Goal: Task Accomplishment & Management: Use online tool/utility

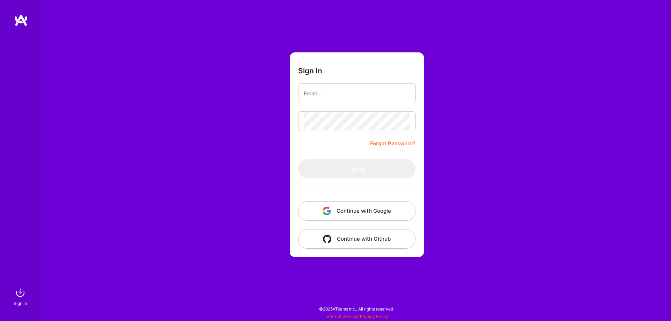
click at [374, 218] on button "Continue with Google" at bounding box center [356, 211] width 117 height 20
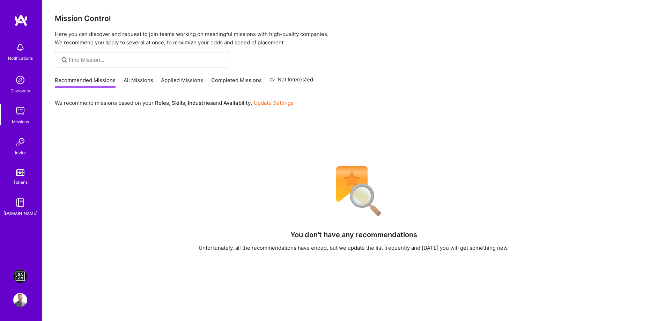
click at [17, 277] on img at bounding box center [20, 276] width 14 height 14
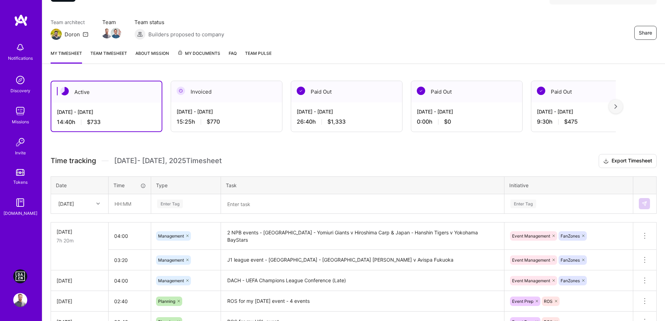
scroll to position [112, 0]
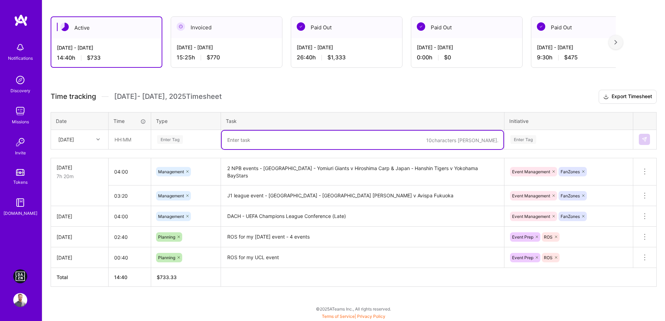
click at [256, 142] on textarea at bounding box center [363, 140] width 282 height 19
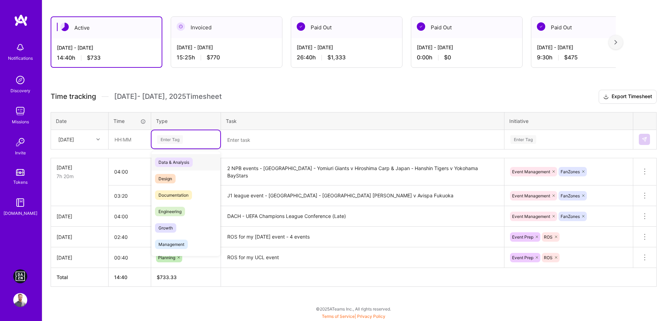
click at [178, 141] on div "Enter Tag" at bounding box center [170, 139] width 26 height 11
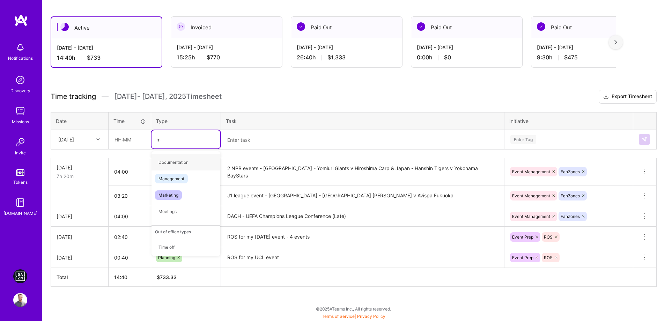
type input "ma"
click at [182, 165] on span "Management" at bounding box center [171, 162] width 33 height 9
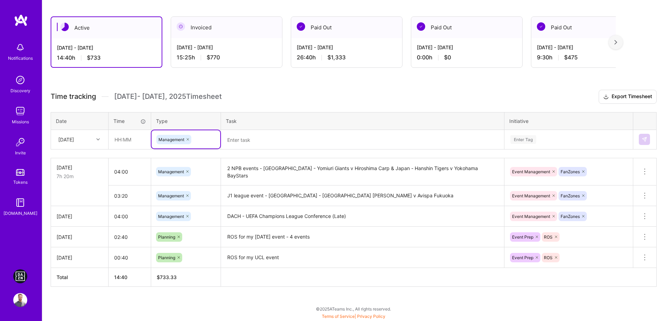
click at [528, 141] on div "Enter Tag" at bounding box center [524, 139] width 26 height 11
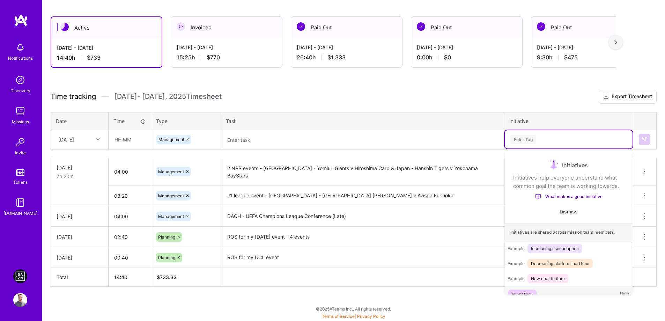
scroll to position [19, 0]
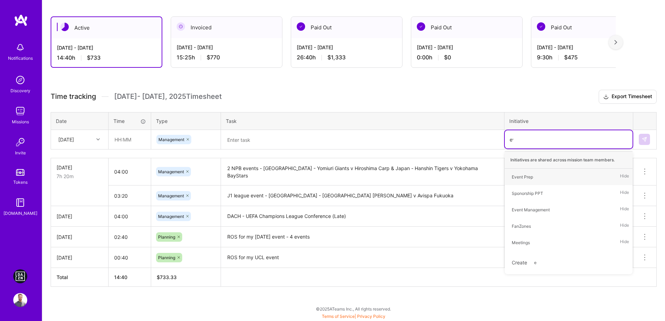
type input "eve"
click at [531, 190] on div "Event Management" at bounding box center [531, 193] width 38 height 7
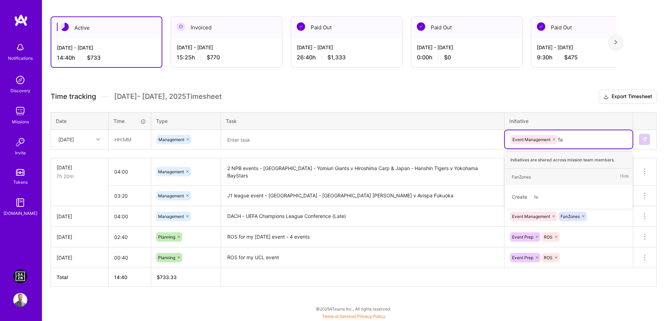
type input "fan"
click at [529, 181] on span "FanZones" at bounding box center [522, 176] width 26 height 9
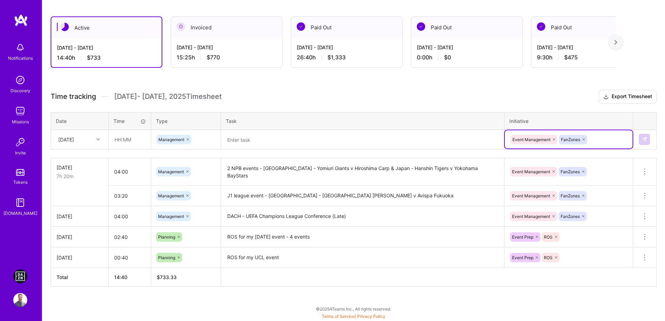
click at [238, 137] on textarea at bounding box center [363, 140] width 282 height 19
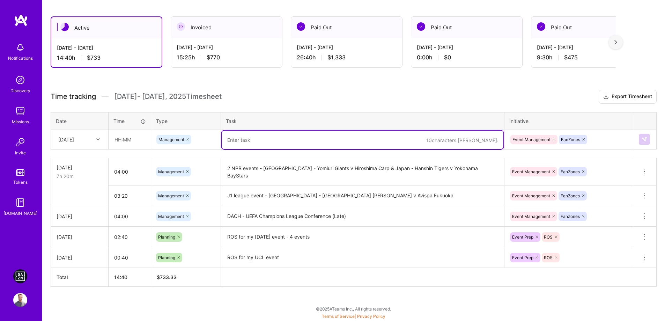
click at [241, 142] on textarea at bounding box center [363, 140] width 282 height 19
type textarea "0"
click at [114, 140] on input "text" at bounding box center [130, 139] width 42 height 19
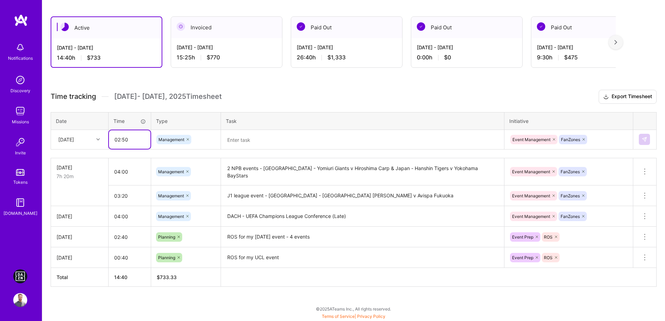
type input "02:50"
click at [88, 140] on div "[DATE]" at bounding box center [74, 140] width 39 height 12
click at [73, 211] on div "[DATE]" at bounding box center [79, 211] width 57 height 13
click at [283, 141] on textarea at bounding box center [363, 140] width 282 height 19
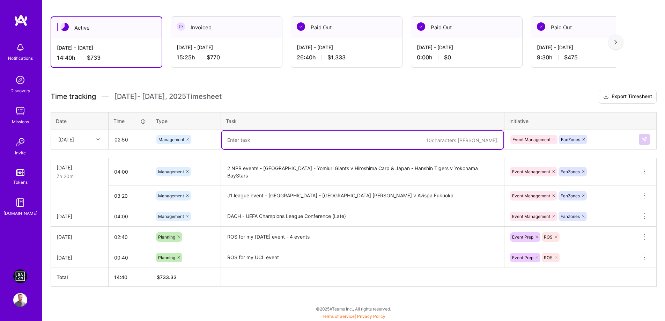
paste textarea "DACH - Real Madrid v Espanyol"
drag, startPoint x: 244, startPoint y: 138, endPoint x: 221, endPoint y: 136, distance: 22.8
click at [221, 136] on td "DACH - Real Madrid v Espanyol" at bounding box center [363, 140] width 284 height 20
click at [300, 137] on textarea "Real Madrid v Espanyol" at bounding box center [363, 140] width 282 height 19
type textarea "Real Madrid v Espanyol - 2 markets (DACH & [GEOGRAPHIC_DATA])"
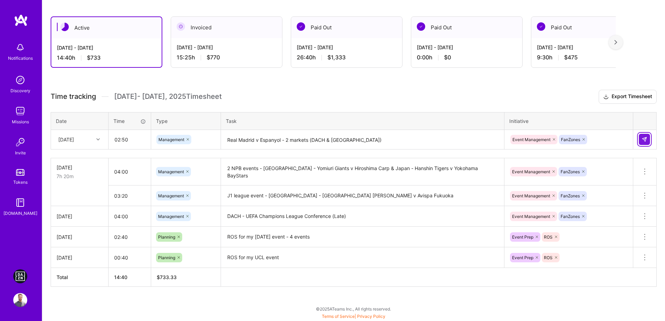
click at [644, 141] on img at bounding box center [645, 140] width 6 height 6
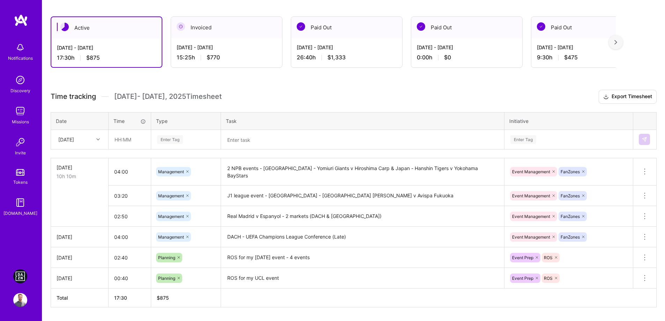
click at [390, 95] on h3 "Time tracking [DATE] - [DATE] Timesheet Export Timesheet" at bounding box center [354, 97] width 606 height 14
click at [115, 140] on input "text" at bounding box center [130, 139] width 42 height 19
type input "01:20"
click at [86, 140] on div "[DATE]" at bounding box center [74, 140] width 39 height 12
click at [65, 199] on div "[DATE]" at bounding box center [79, 198] width 57 height 13
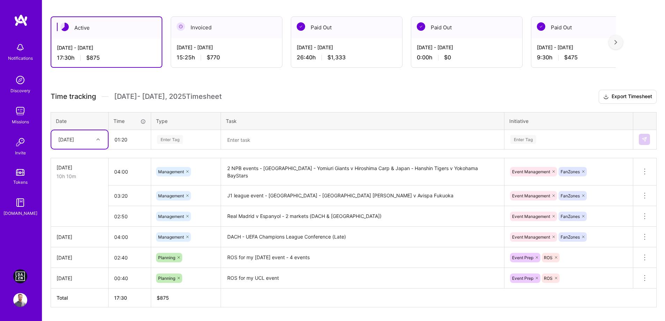
click at [180, 138] on div "Enter Tag" at bounding box center [170, 139] width 26 height 11
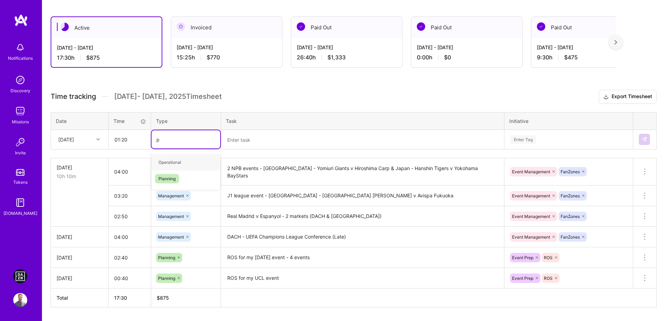
type input "pl"
click at [168, 163] on span "Planning" at bounding box center [167, 162] width 24 height 9
click at [247, 146] on textarea at bounding box center [363, 140] width 282 height 19
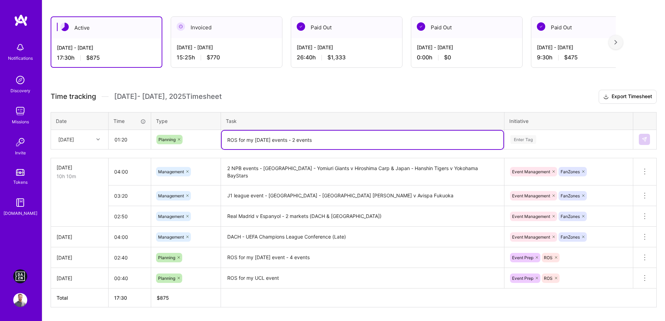
paste textarea "[PERSON_NAME] Leverkusen v Borussia M'gladbach"
click at [320, 141] on textarea "ROS for my [DATE] events - 2 events [PERSON_NAME] Leverkusen v Borussia M'gladb…" at bounding box center [363, 140] width 282 height 19
click at [461, 141] on textarea "ROS for my [DATE] events - 2 events ([PERSON_NAME] Leverkusen v Borussia M'glad…" at bounding box center [363, 140] width 282 height 19
paste textarea "DACH - Olympique Marseille v PSG"
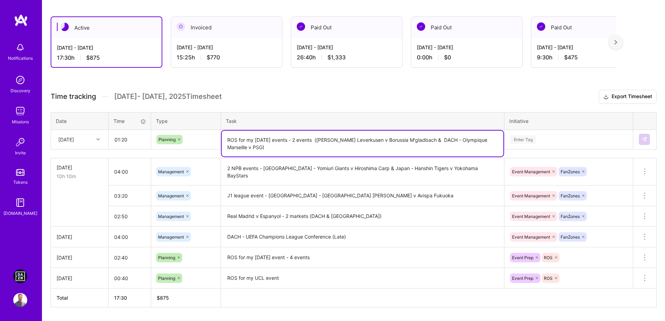
type textarea "ROS for my [DATE] events - 2 events ([PERSON_NAME] Leverkusen v Borussia M'glad…"
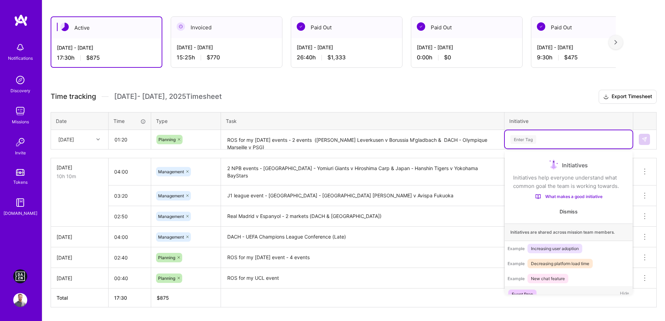
click at [523, 142] on div "Enter Tag" at bounding box center [524, 139] width 26 height 11
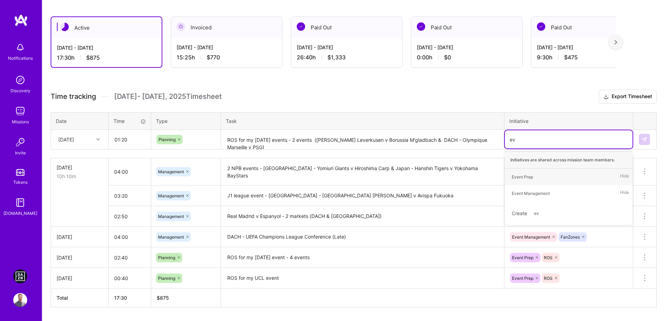
type input "eve"
click at [528, 178] on div "Event Prep" at bounding box center [522, 176] width 21 height 7
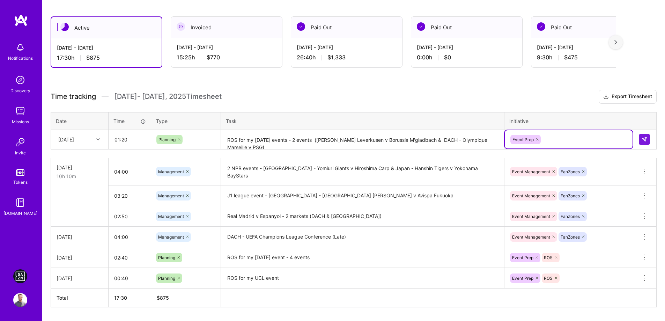
type input "r"
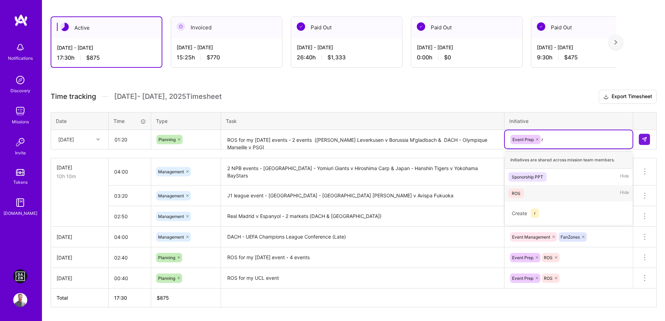
click at [512, 191] on span "ROS" at bounding box center [517, 193] width 16 height 9
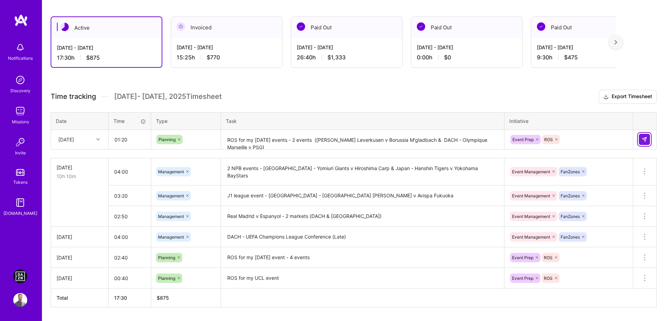
click at [642, 139] on img at bounding box center [645, 140] width 6 height 6
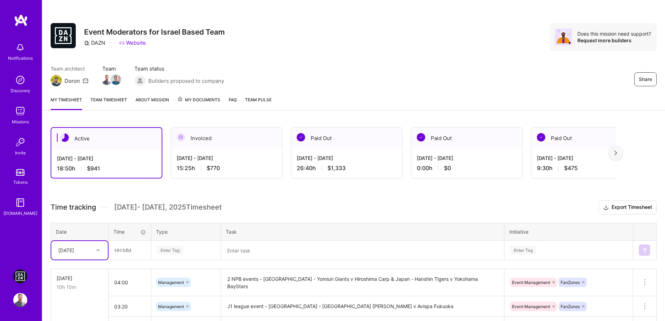
scroll to position [0, 0]
